Goal: Task Accomplishment & Management: Complete application form

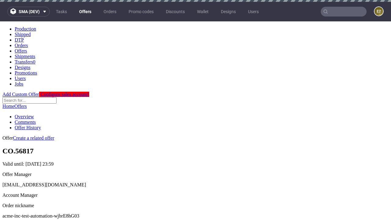
scroll to position [2, 0]
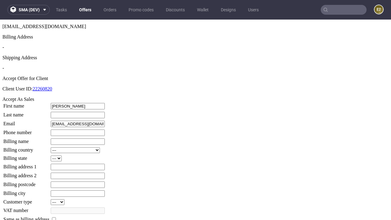
type input "[PERSON_NAME]"
type input "1509813888"
type input "Lessie96"
select select "13"
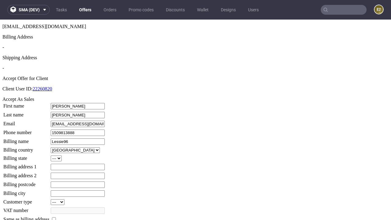
type input "Lessie96"
type input "[STREET_ADDRESS]"
type input "RY2 6BZ"
select select "132"
type input "RY2 6BZ"
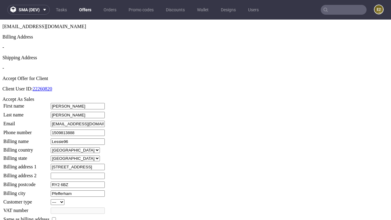
type input "Pfefferham"
click at [56, 217] on input "checkbox" at bounding box center [54, 219] width 4 height 4
checkbox input "true"
type input "Lessie96"
select select "13"
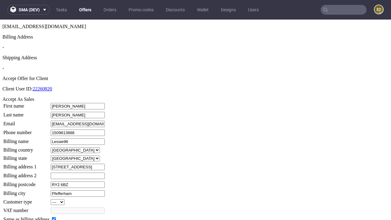
type input "[STREET_ADDRESS]"
type input "RY2 6BZ"
type input "Pfefferham"
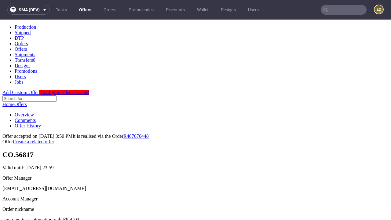
scroll to position [0, 0]
